Goal: Check status: Check status

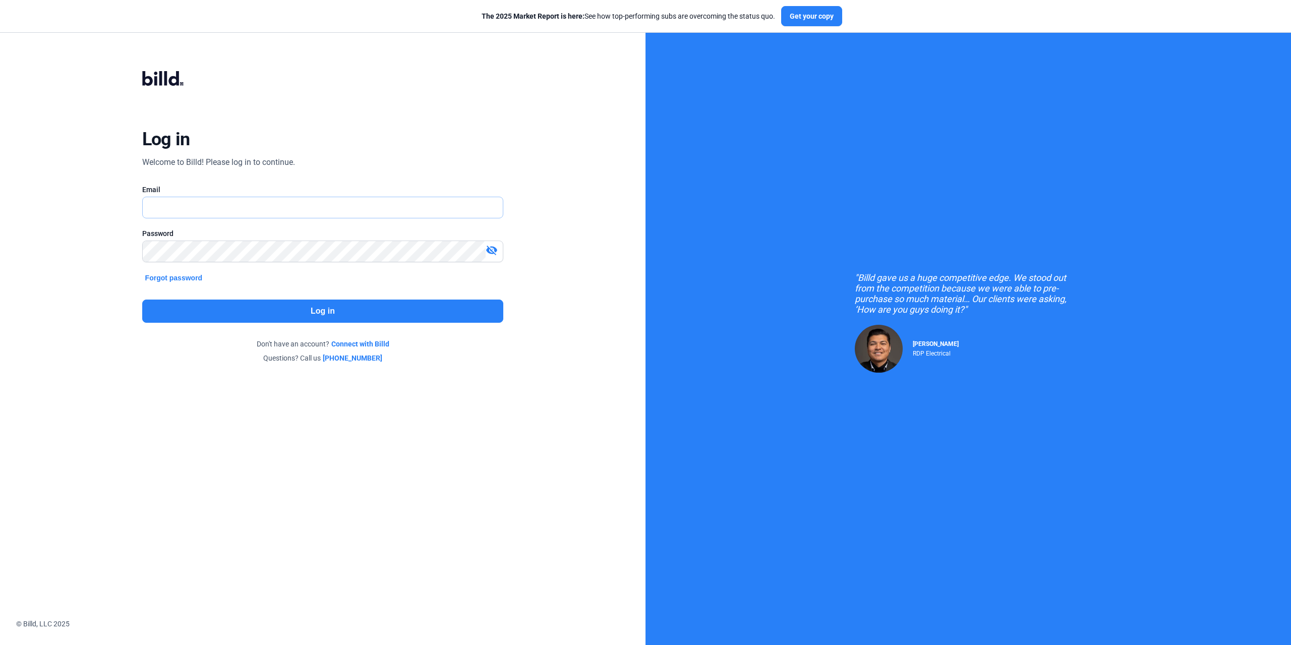
type input "[PERSON_NAME][EMAIL_ADDRESS][DOMAIN_NAME]"
click at [345, 303] on button "Log in" at bounding box center [322, 310] width 361 height 23
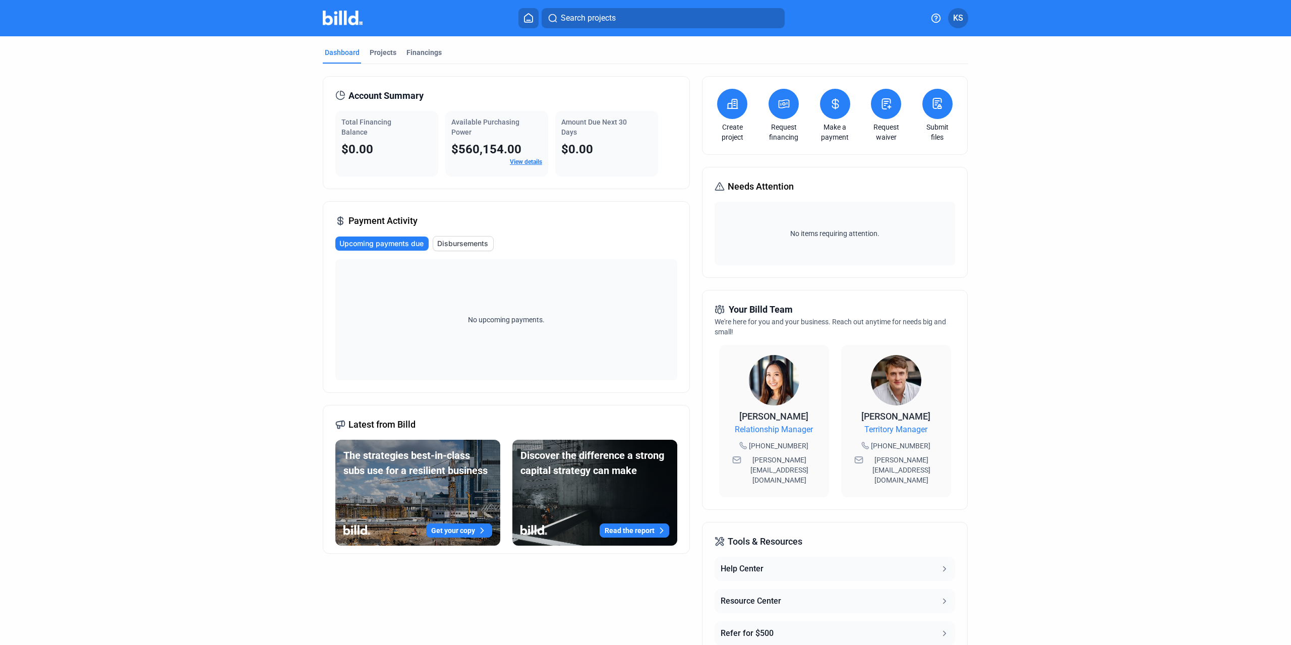
click at [441, 242] on span "Disbursements" at bounding box center [462, 243] width 51 height 10
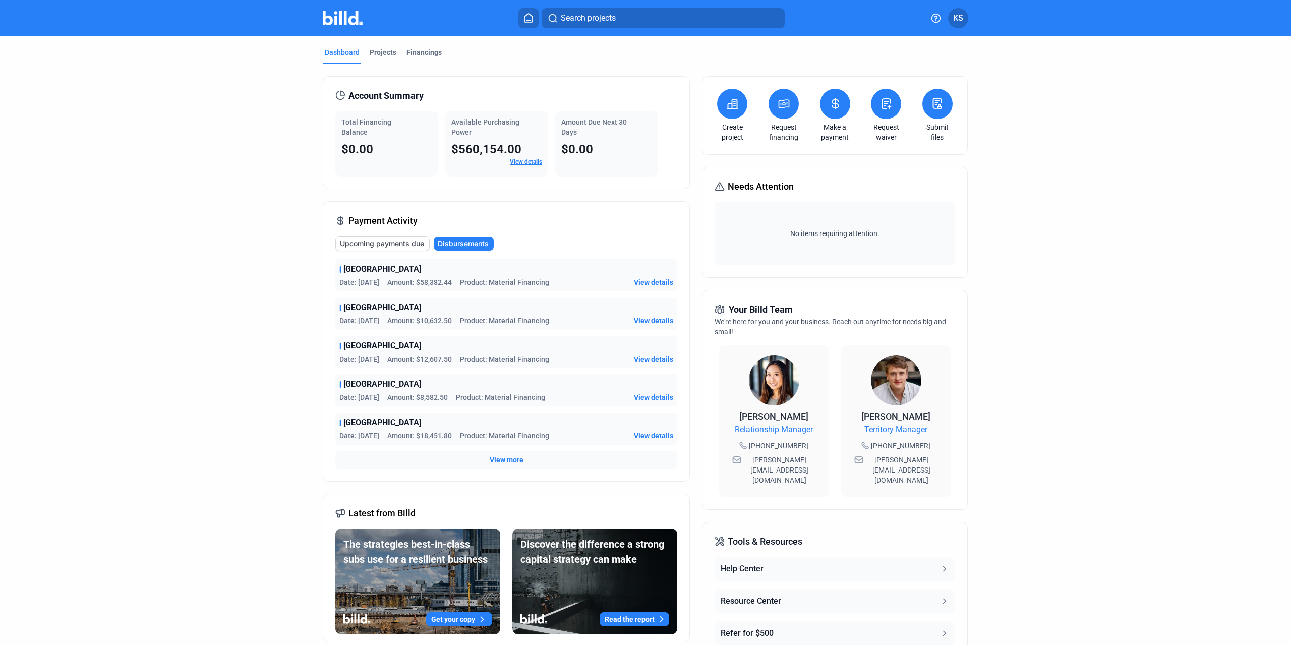
click at [663, 398] on span "View details" at bounding box center [653, 397] width 39 height 10
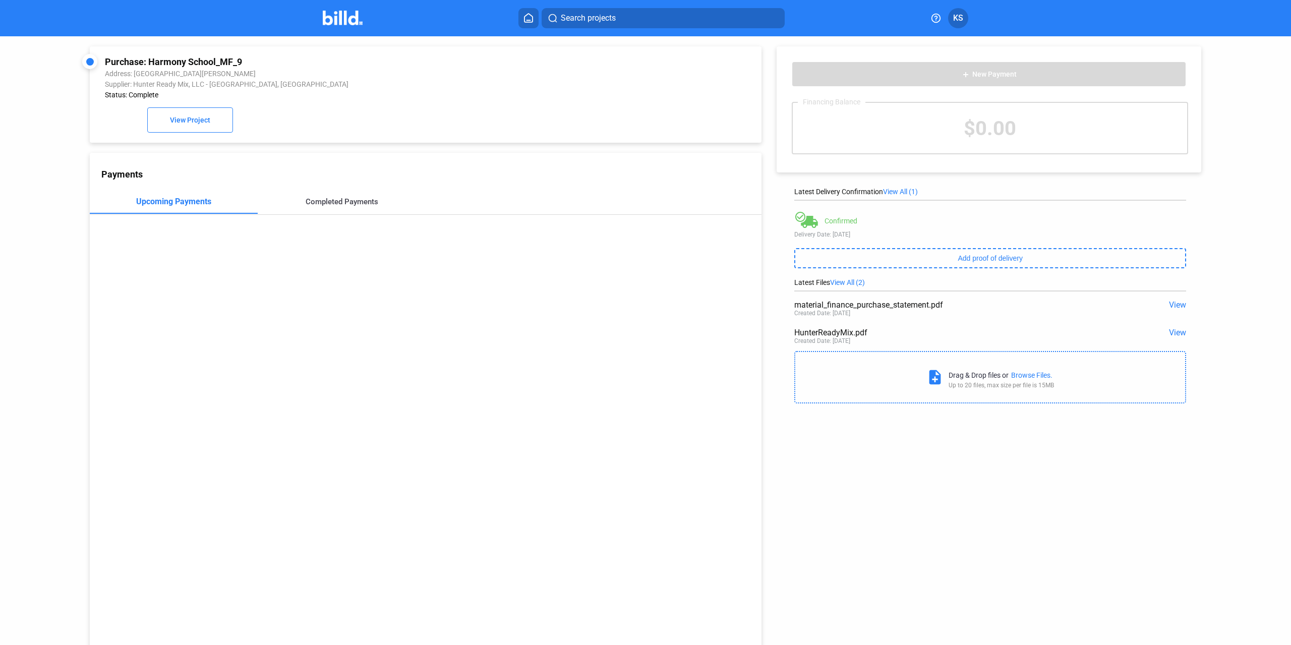
click at [348, 209] on div "Completed Payments" at bounding box center [342, 202] width 168 height 24
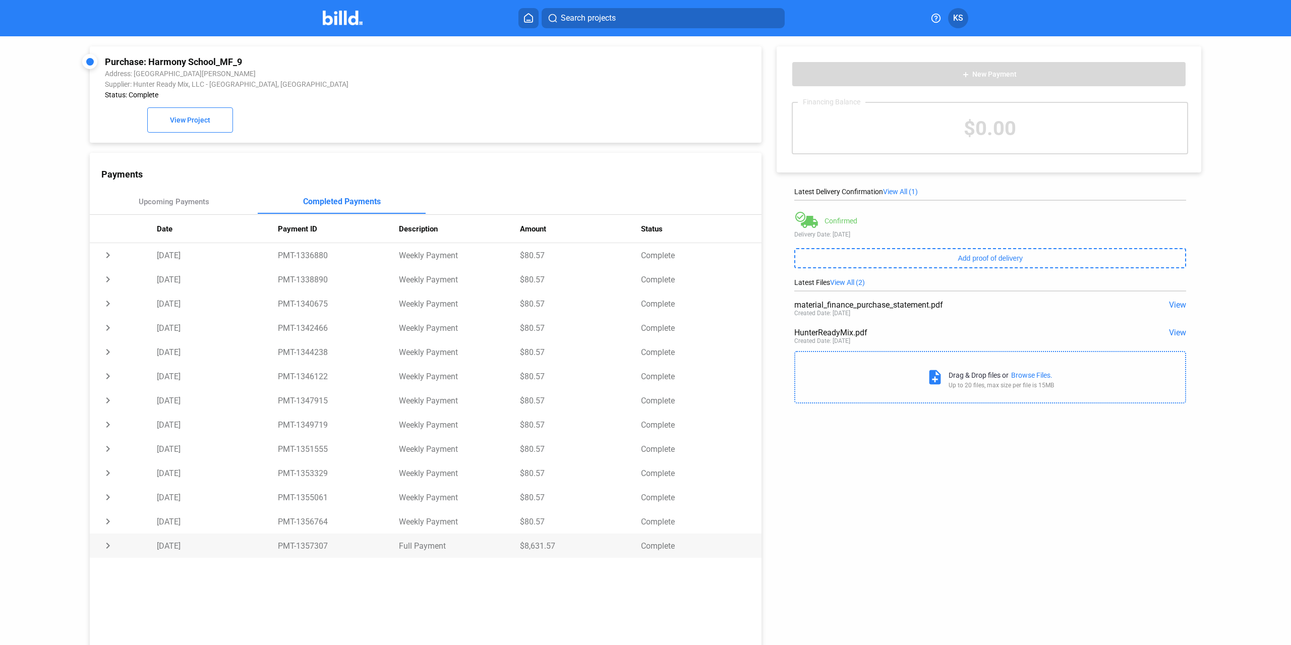
click at [545, 551] on td "$8,631.57" at bounding box center [580, 545] width 121 height 24
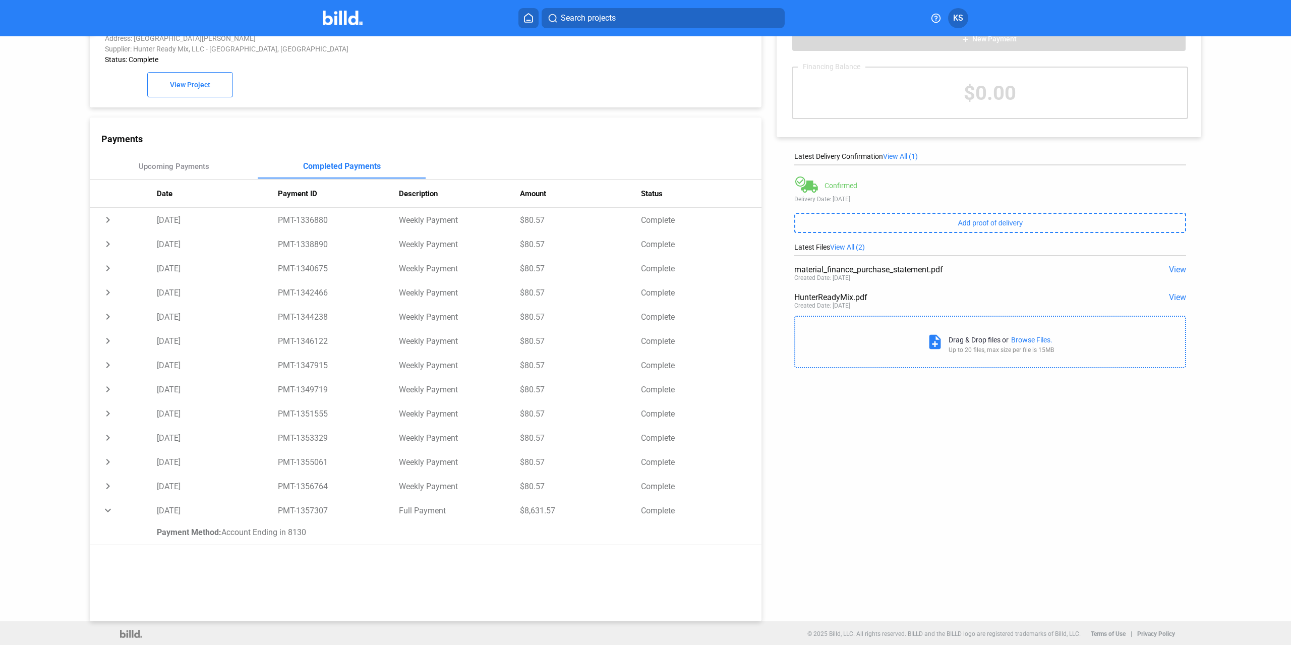
scroll to position [39, 0]
click at [531, 507] on td "$8,631.57" at bounding box center [580, 509] width 121 height 24
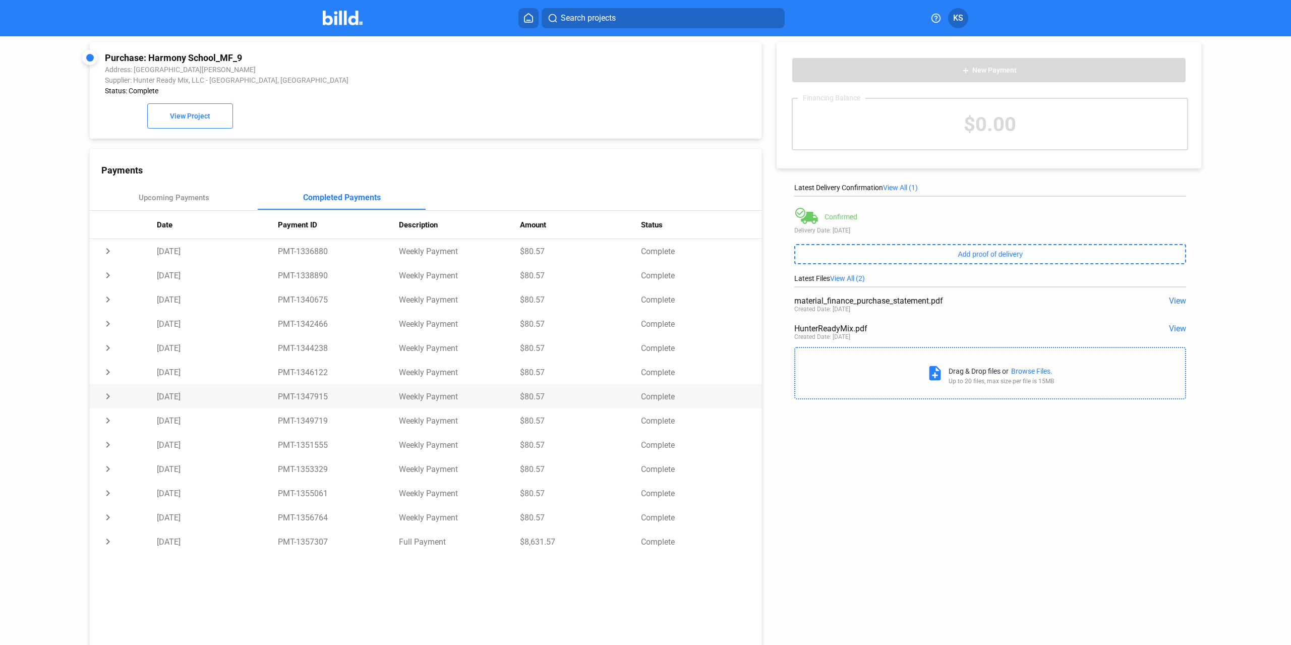
scroll to position [0, 0]
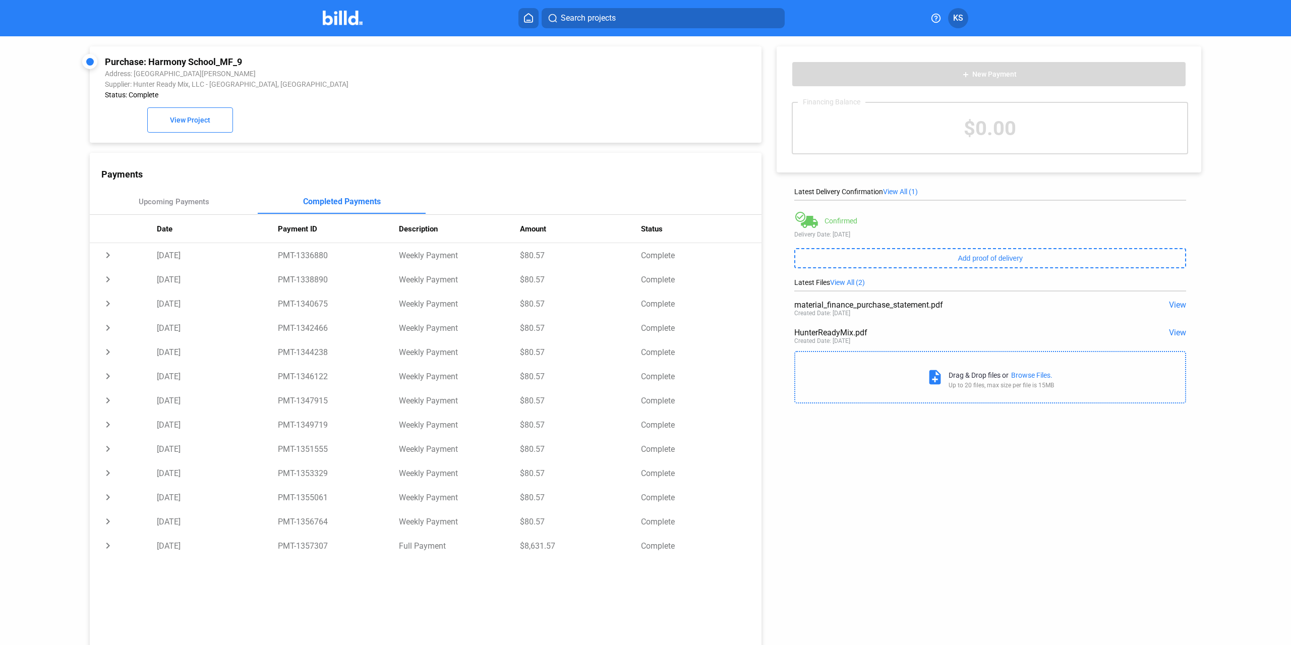
click at [1174, 334] on span "View" at bounding box center [1177, 333] width 17 height 10
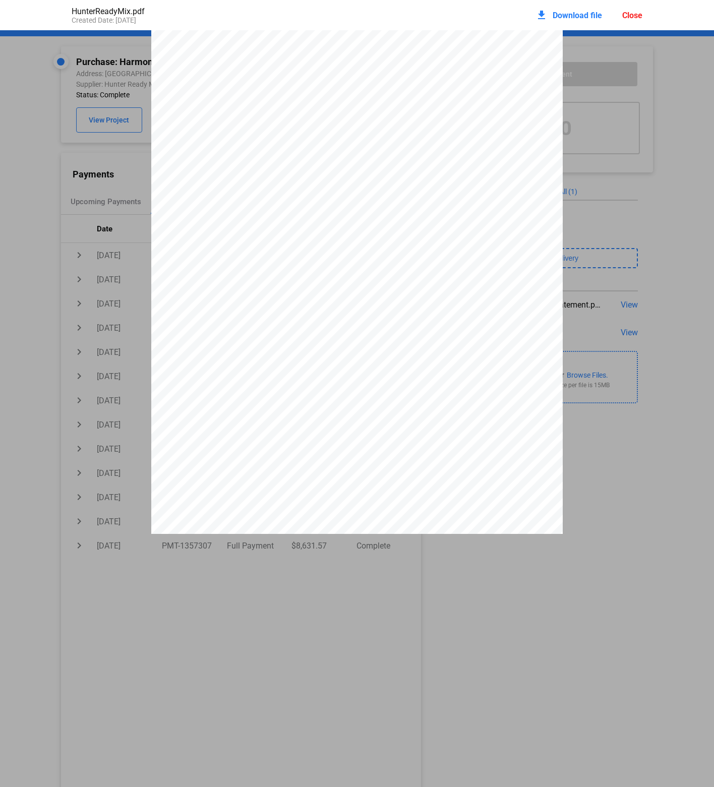
scroll to position [4320, 0]
